Goal: Information Seeking & Learning: Learn about a topic

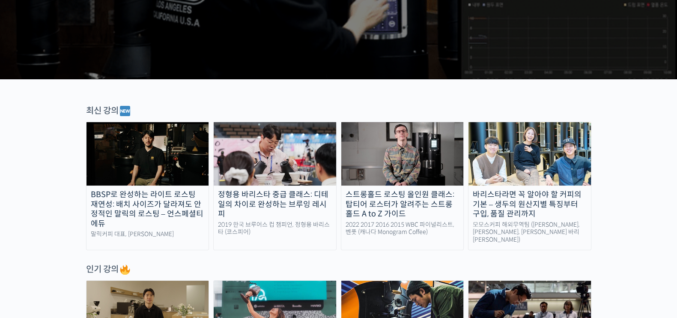
scroll to position [214, 0]
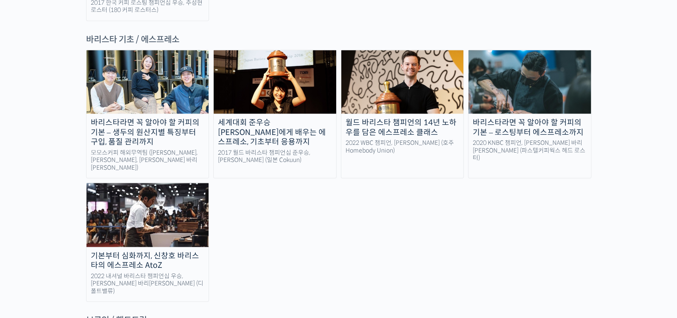
scroll to position [1338, 0]
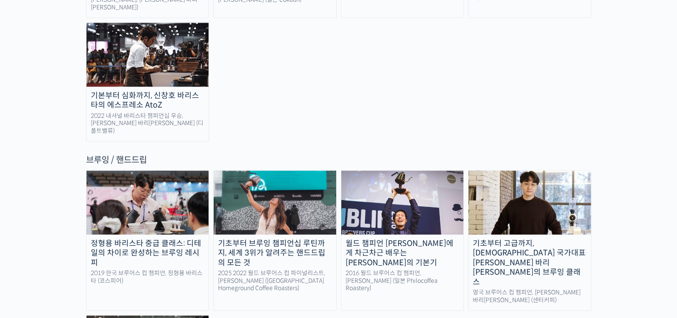
click at [565, 239] on div "기초부터 고급까지, [DEMOGRAPHIC_DATA] 국가대표 [PERSON_NAME] 바리[PERSON_NAME]의 브루잉 클래스" at bounding box center [529, 263] width 122 height 48
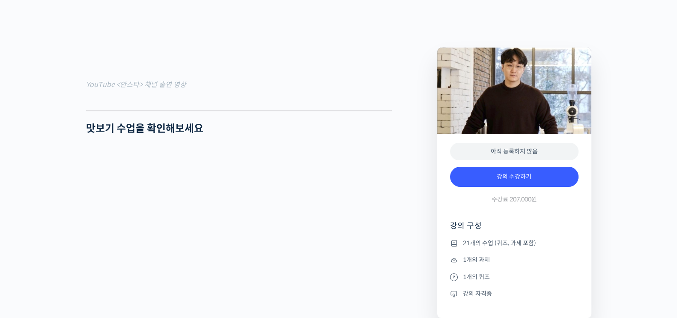
scroll to position [856, 0]
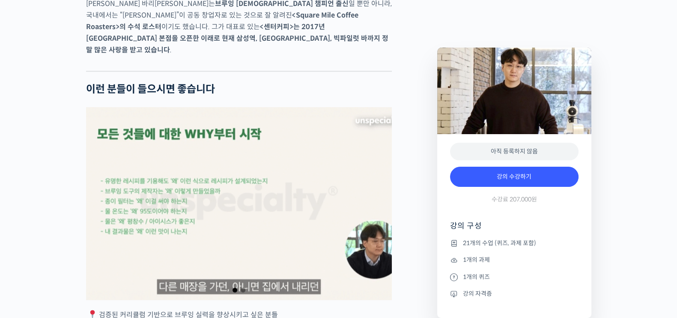
scroll to position [1391, 0]
